Goal: Navigation & Orientation: Find specific page/section

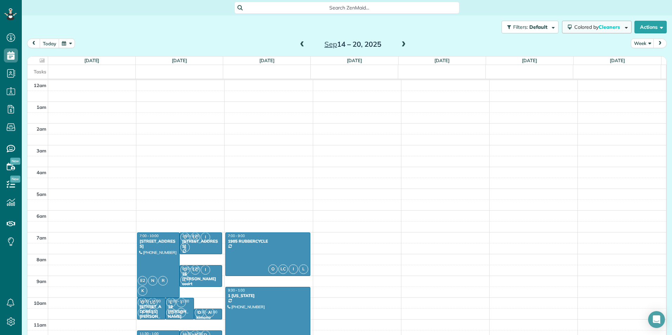
scroll to position [153, 0]
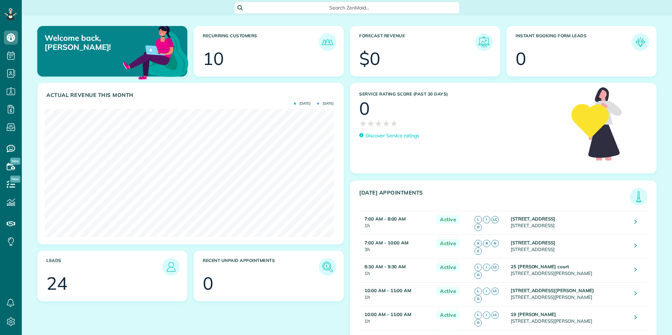
scroll to position [128, 289]
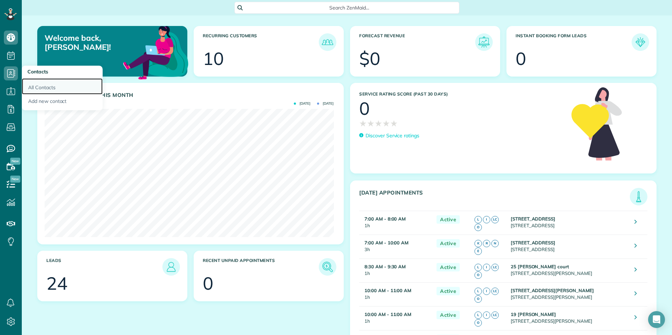
click at [42, 85] on link "All Contacts" at bounding box center [62, 86] width 81 height 16
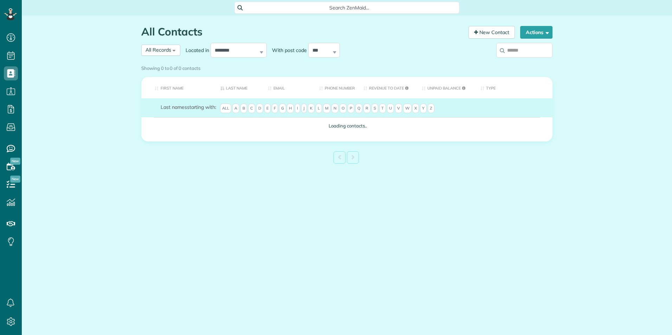
scroll to position [3, 3]
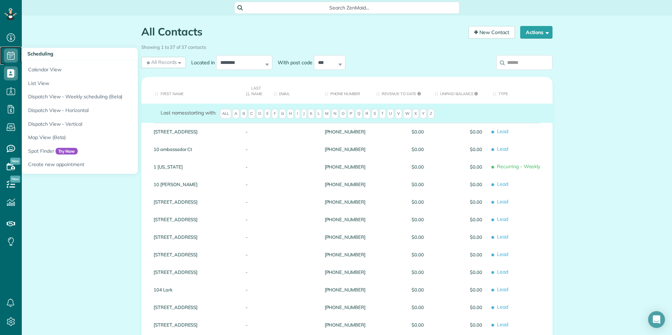
click at [11, 52] on use at bounding box center [10, 55] width 7 height 8
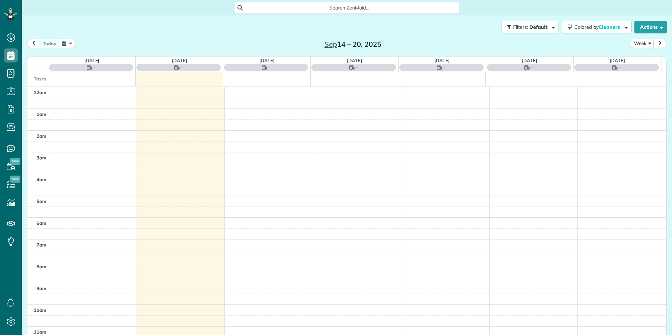
scroll to position [153, 0]
